Goal: Find specific page/section: Find specific page/section

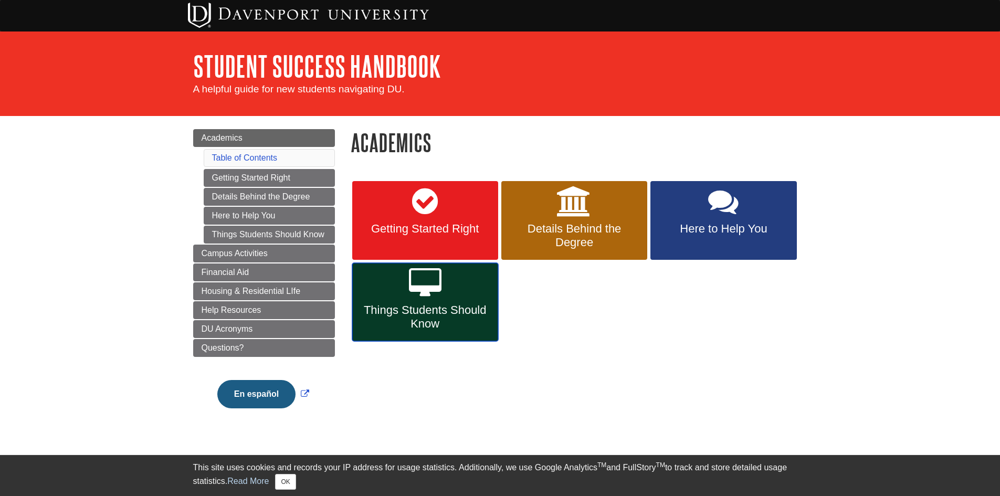
click at [437, 285] on icon at bounding box center [425, 283] width 33 height 30
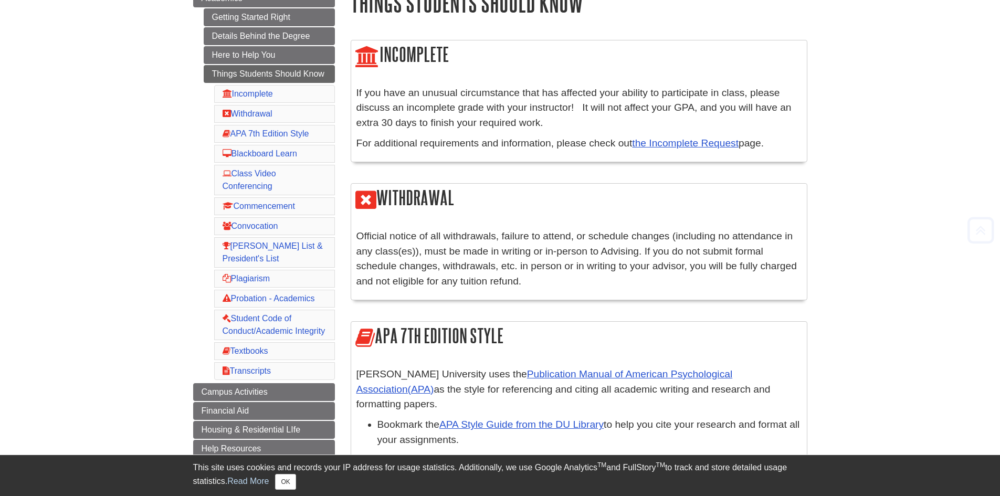
scroll to position [157, 0]
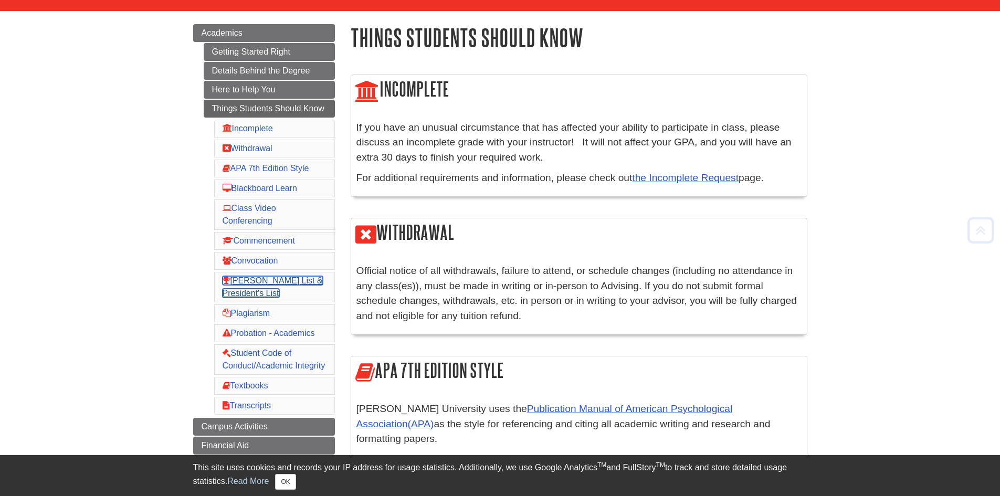
click at [278, 282] on link "Dean's List & President's List" at bounding box center [272, 287] width 100 height 22
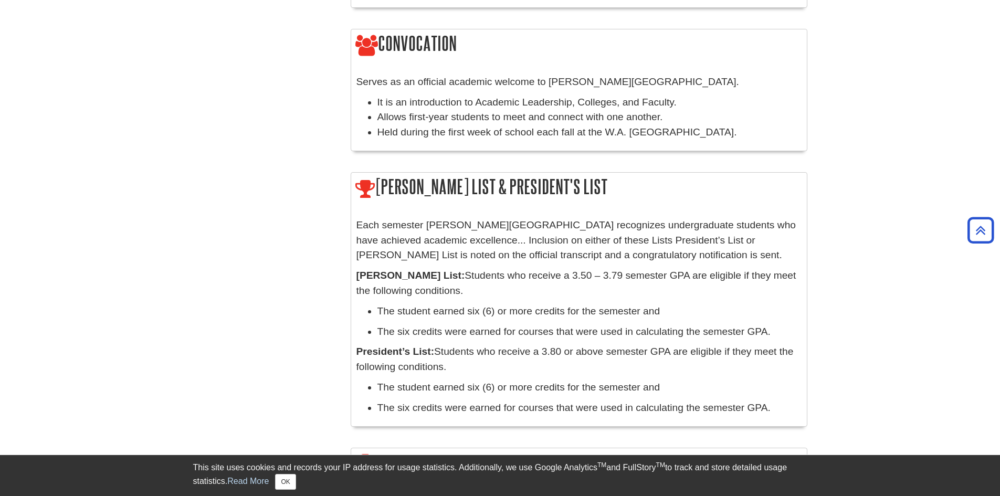
scroll to position [1035, 0]
